Goal: Task Accomplishment & Management: Use online tool/utility

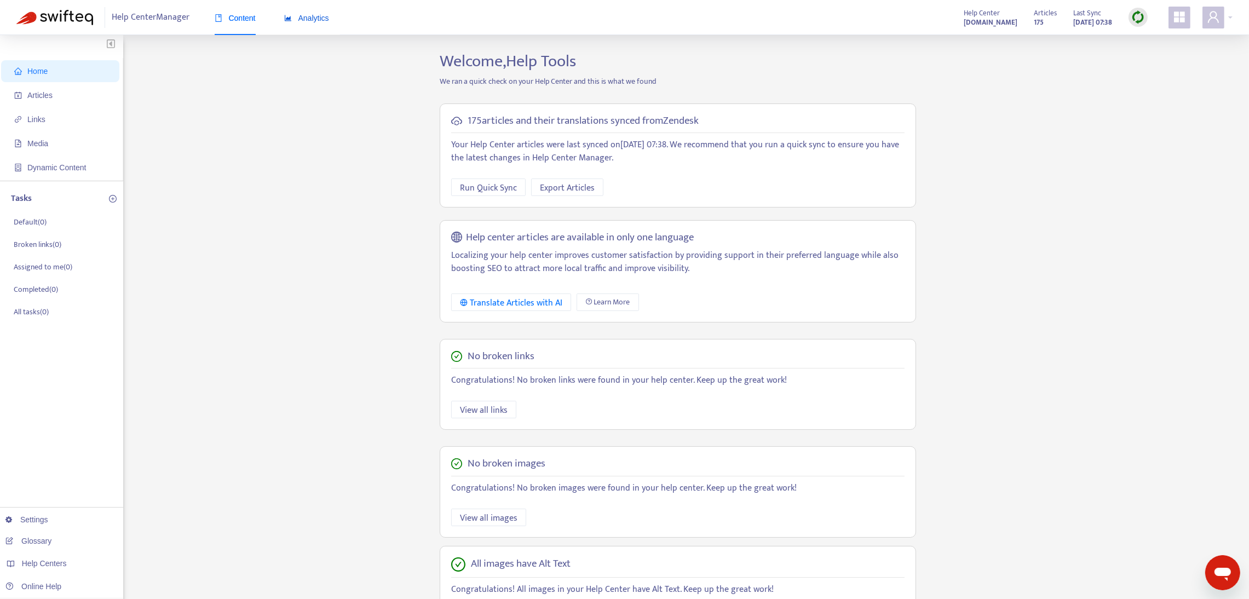
click at [308, 14] on span "Analytics" at bounding box center [306, 18] width 45 height 9
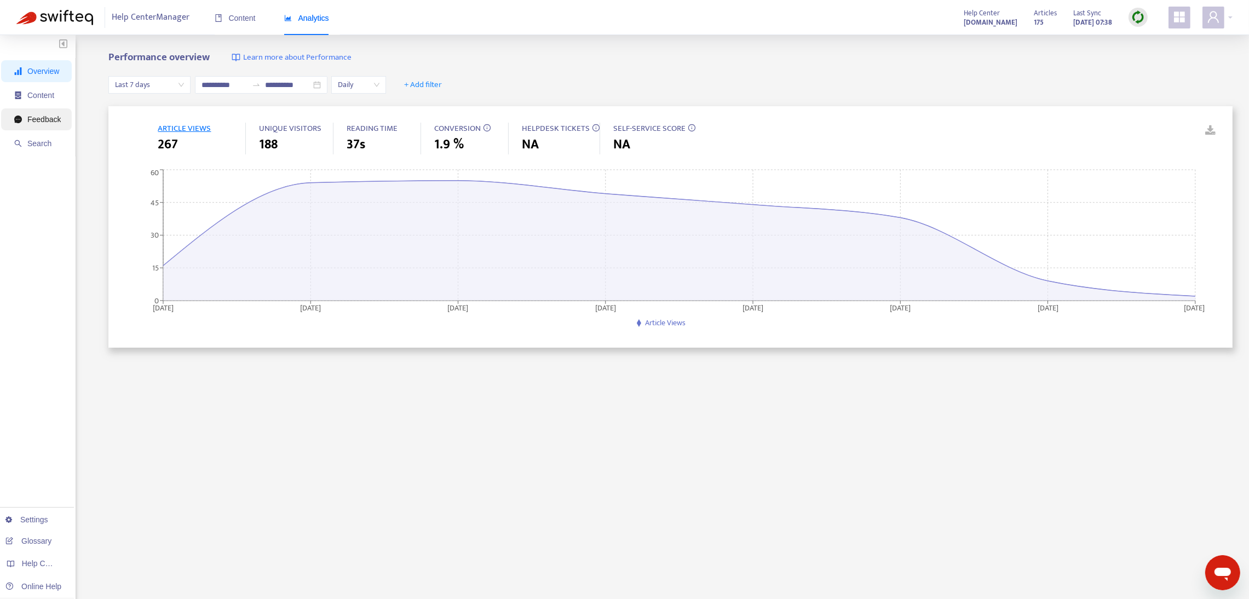
click at [45, 125] on span "Feedback" at bounding box center [37, 119] width 47 height 22
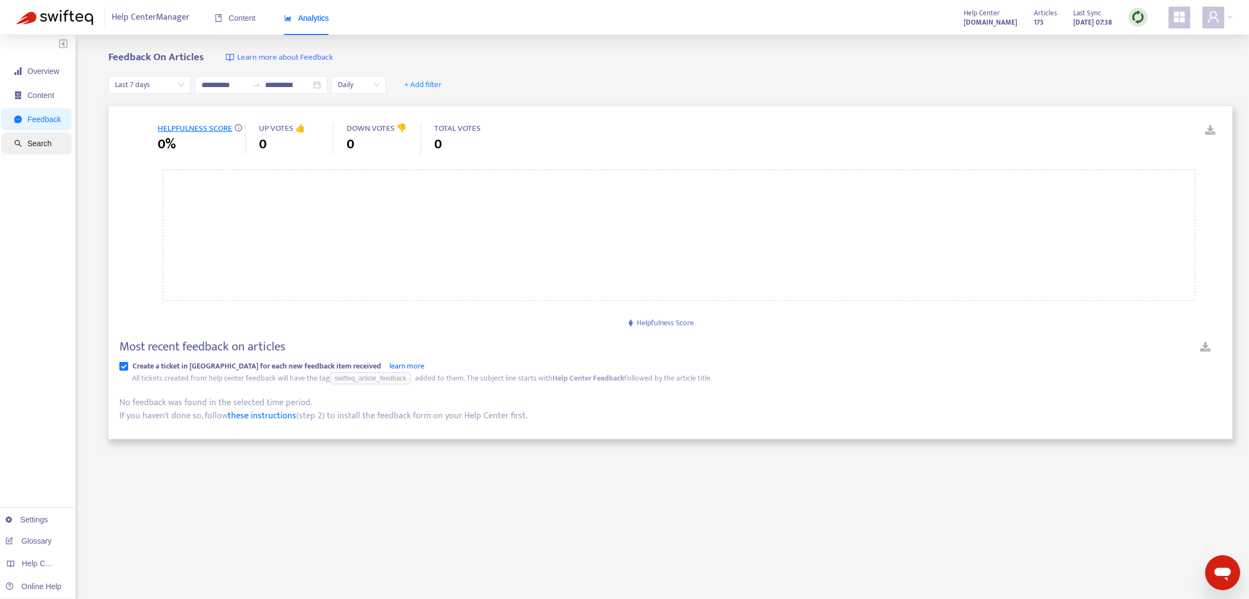
click at [43, 140] on span "Search" at bounding box center [39, 143] width 24 height 9
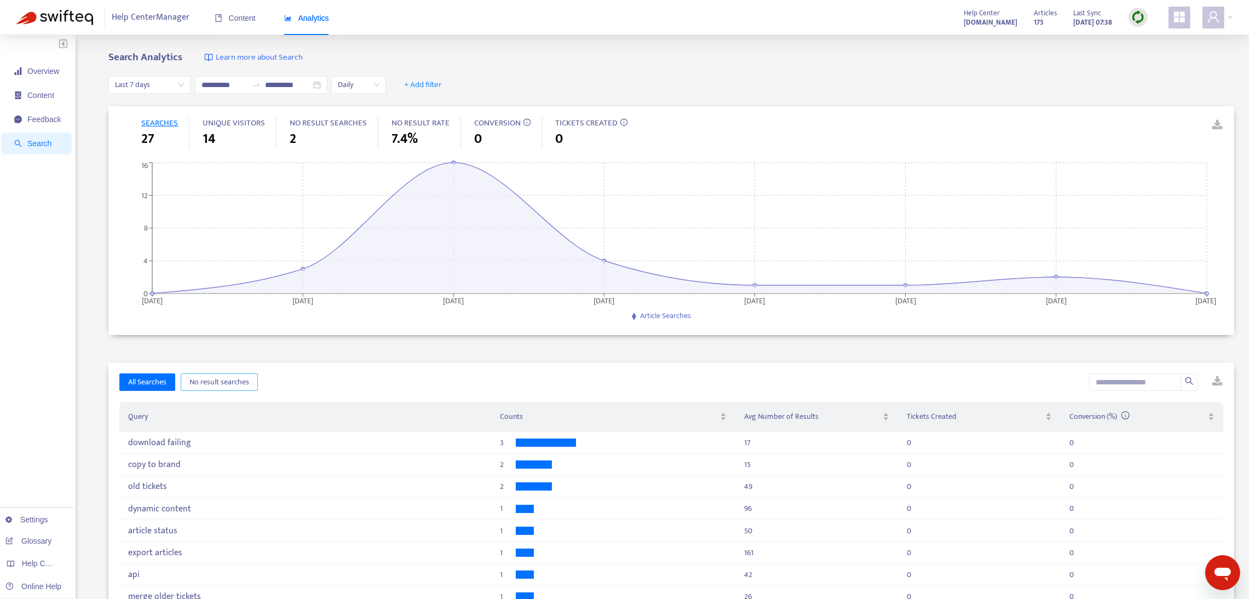
click at [214, 381] on span "No result searches" at bounding box center [220, 382] width 60 height 12
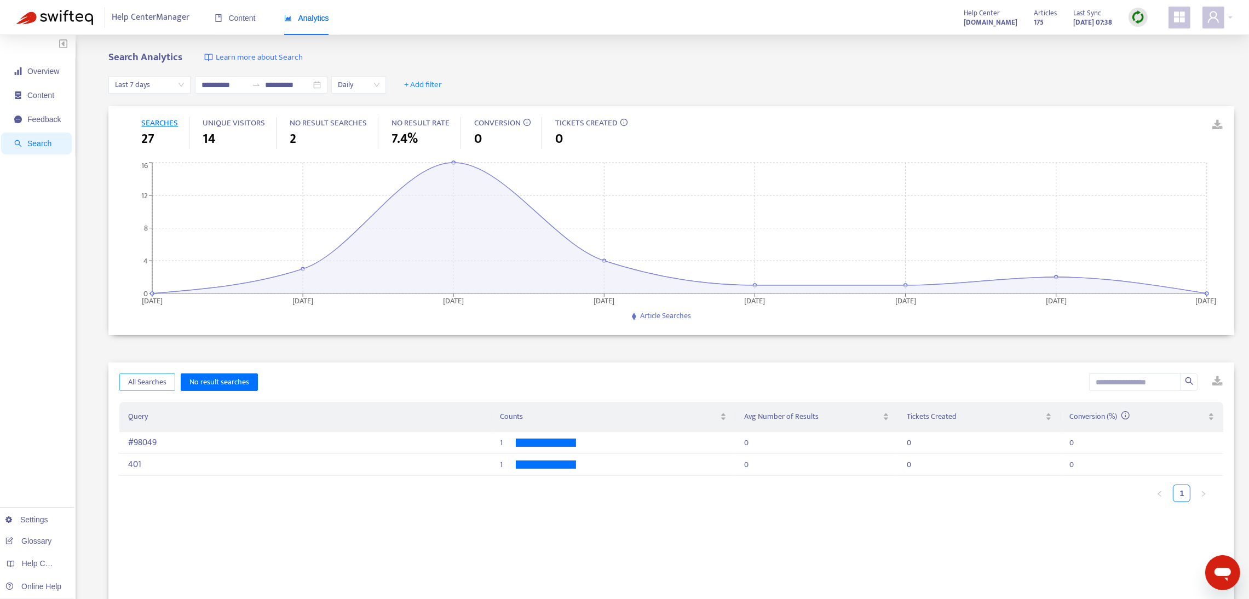
click at [142, 381] on span "All Searches" at bounding box center [147, 382] width 38 height 12
